Goal: Task Accomplishment & Management: Manage account settings

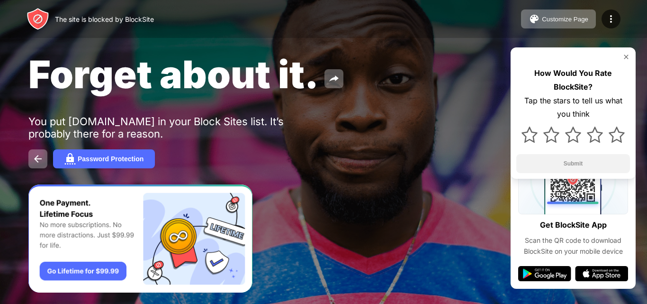
drag, startPoint x: 100, startPoint y: 26, endPoint x: 200, endPoint y: -41, distance: 120.9
click at [200, 0] on html "The site is blocked by BlockSite Customize Page Edit Block List Redirect Custom…" at bounding box center [323, 152] width 647 height 304
click at [609, 21] on img at bounding box center [611, 18] width 11 height 11
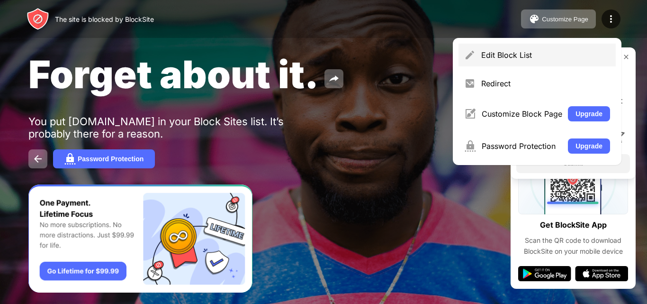
click at [559, 47] on div "Edit Block List" at bounding box center [537, 55] width 157 height 23
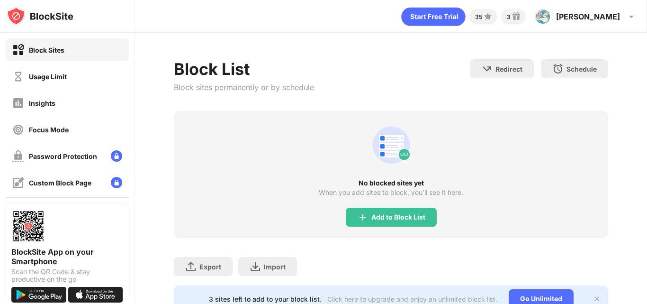
click at [216, 43] on div "Block List Block sites permanently or by schedule Redirect Choose a site to be …" at bounding box center [391, 186] width 512 height 306
click at [74, 77] on div "Usage Limit" at bounding box center [67, 76] width 123 height 23
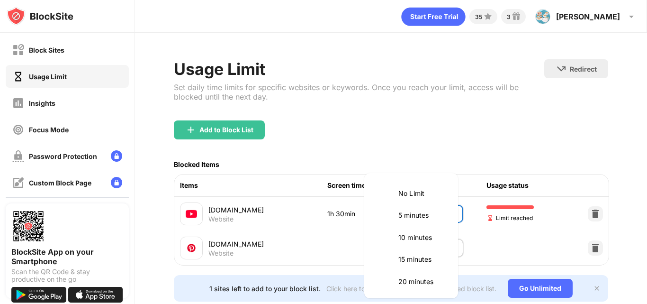
click at [443, 214] on body "Block Sites Usage Limit Insights Focus Mode Password Protection Custom Block Pa…" at bounding box center [323, 152] width 647 height 304
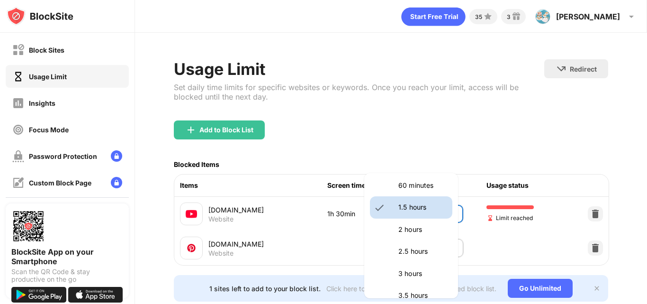
scroll to position [283, 0]
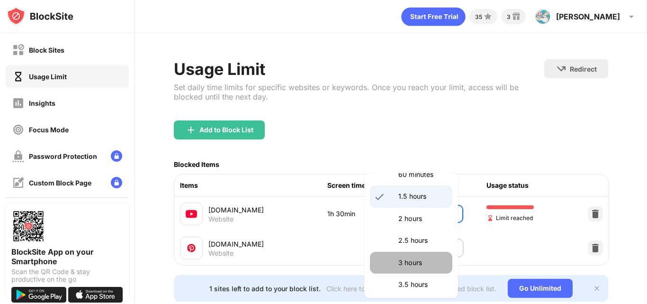
click at [422, 266] on p "3 hours" at bounding box center [423, 262] width 48 height 10
type input "***"
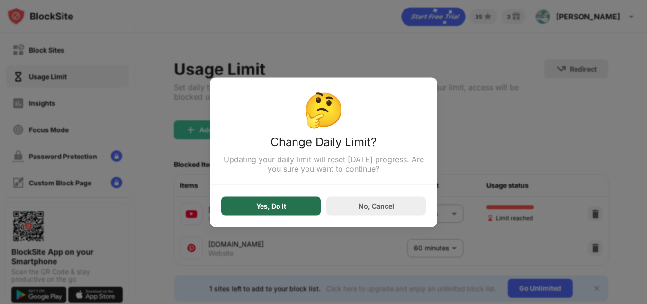
click at [303, 213] on div "Yes, Do It" at bounding box center [271, 205] width 100 height 19
